Goal: Information Seeking & Learning: Get advice/opinions

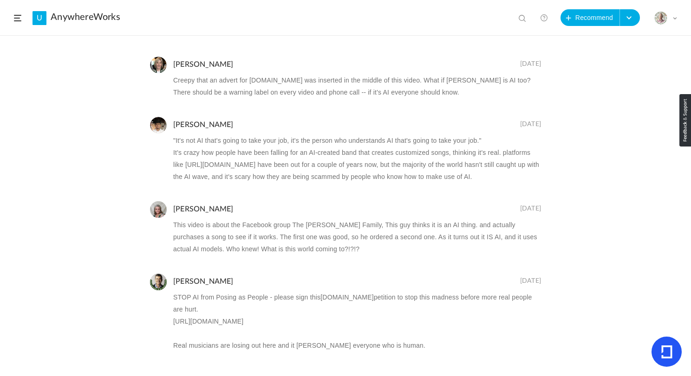
scroll to position [874, 0]
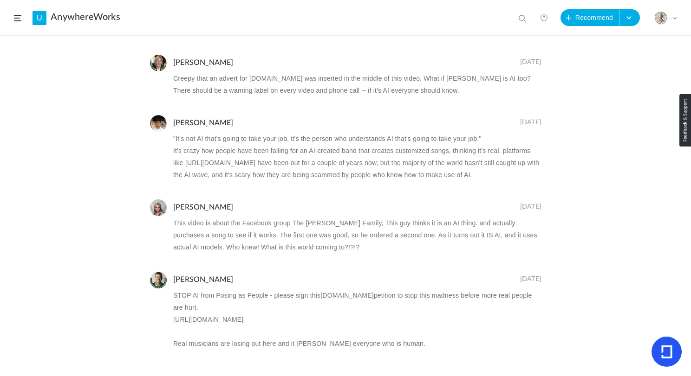
click at [273, 148] on p "It's crazy how people have been falling for an AI-created band that creates cus…" at bounding box center [357, 163] width 368 height 36
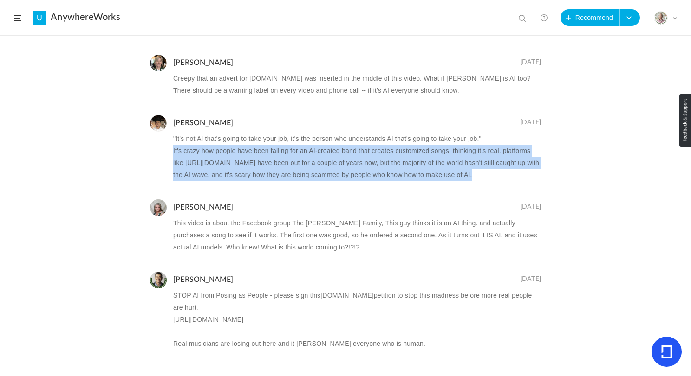
click at [273, 148] on p "It's crazy how people have been falling for an AI-created band that creates cus…" at bounding box center [357, 163] width 368 height 36
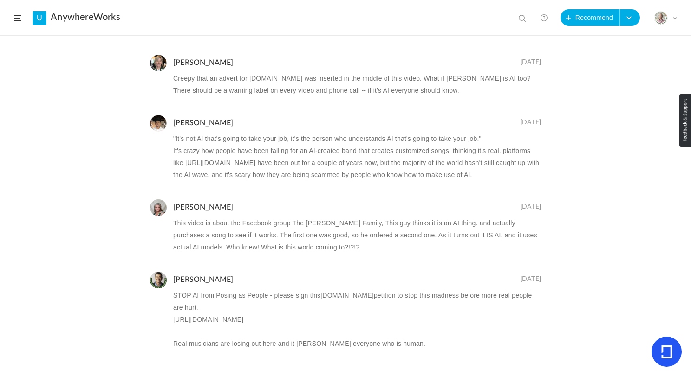
click at [246, 144] on p ""It's not AI that's going to take your job, it's the person who understands AI …" at bounding box center [357, 139] width 368 height 12
click at [246, 142] on p ""It's not AI that's going to take your job, it's the person who understands AI …" at bounding box center [357, 139] width 368 height 12
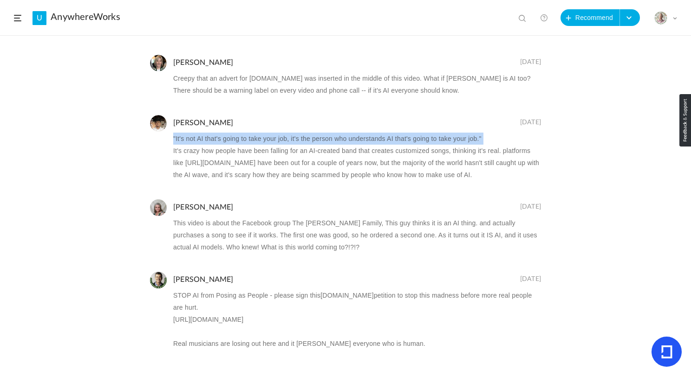
click at [246, 142] on p ""It's not AI that's going to take your job, it's the person who understands AI …" at bounding box center [357, 139] width 368 height 12
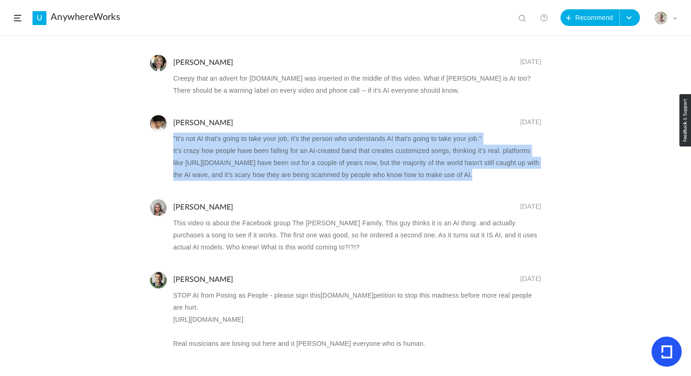
click at [484, 179] on p "It's crazy how people have been falling for an AI-created band that creates cus…" at bounding box center [357, 163] width 368 height 36
copy ul ""It's not AI that's going to take your job, it's the person who understands AI …"
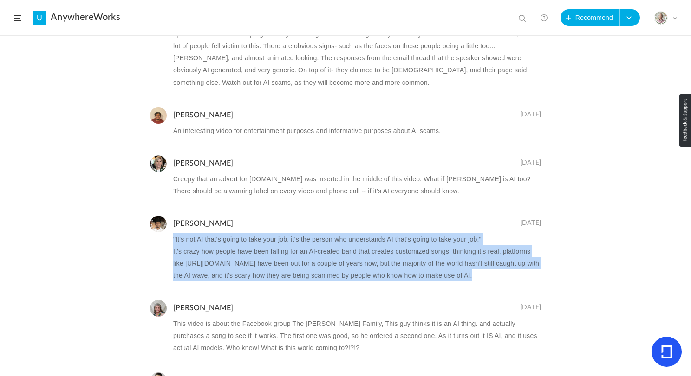
scroll to position [773, 0]
click at [484, 179] on p "Creepy that an advert for [DOMAIN_NAME] was inserted in the middle of this vide…" at bounding box center [357, 186] width 368 height 24
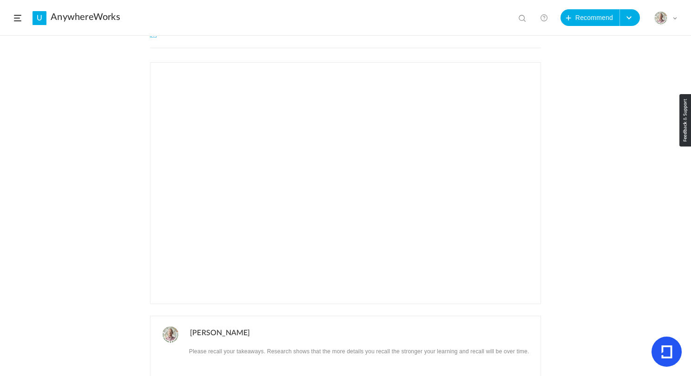
scroll to position [0, 0]
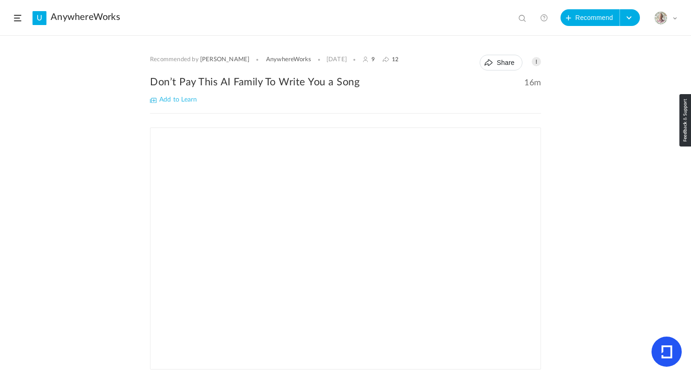
click at [30, 160] on div "Recommended by [PERSON_NAME] AnywhereWorks 31 [DATE] Share Edit Delete 16m %" at bounding box center [345, 206] width 691 height 340
